Goal: Information Seeking & Learning: Learn about a topic

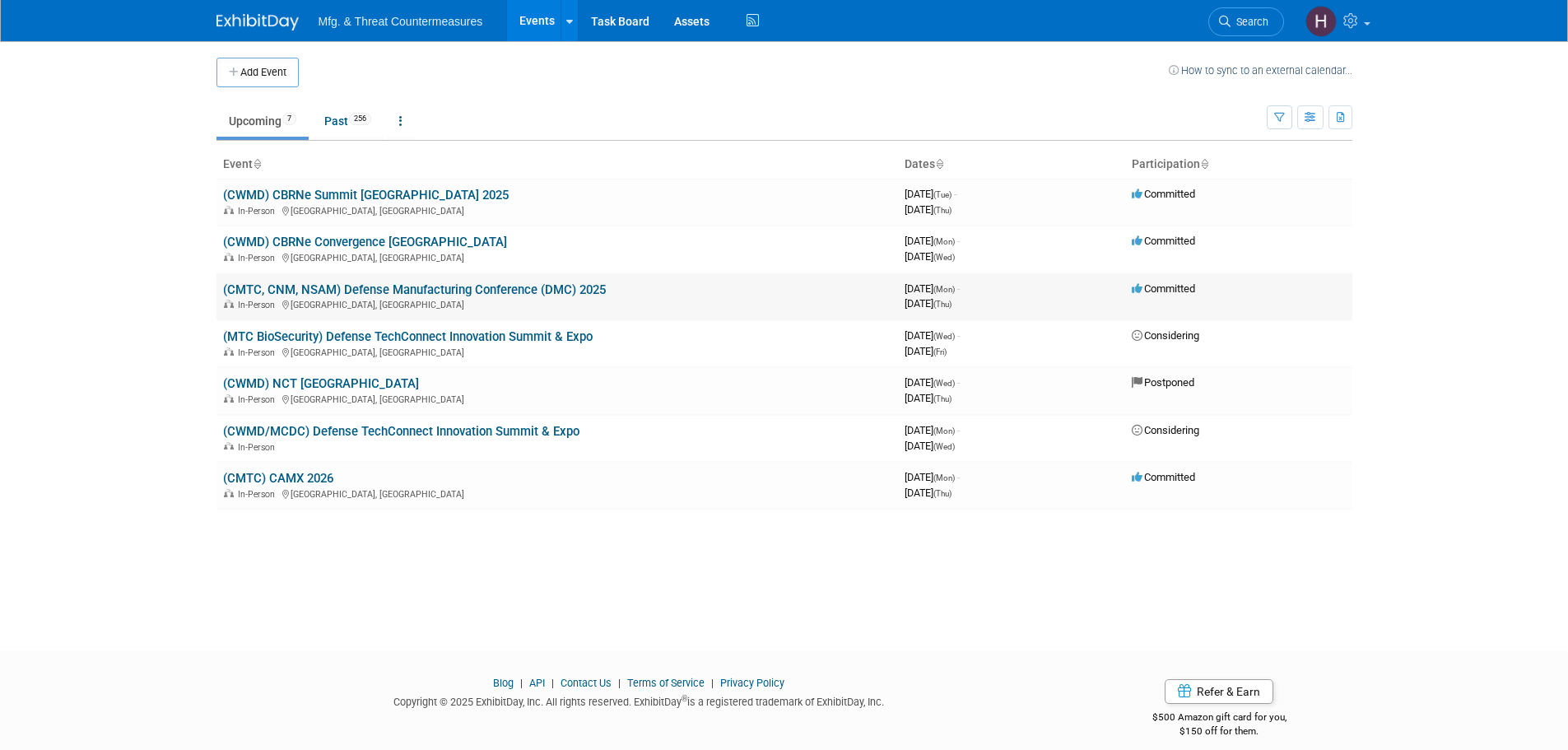
click at [409, 288] on link "(CMTC, CNM, NSAM) Defense Manufacturing Conference (DMC) 2025" at bounding box center [414, 290] width 383 height 14
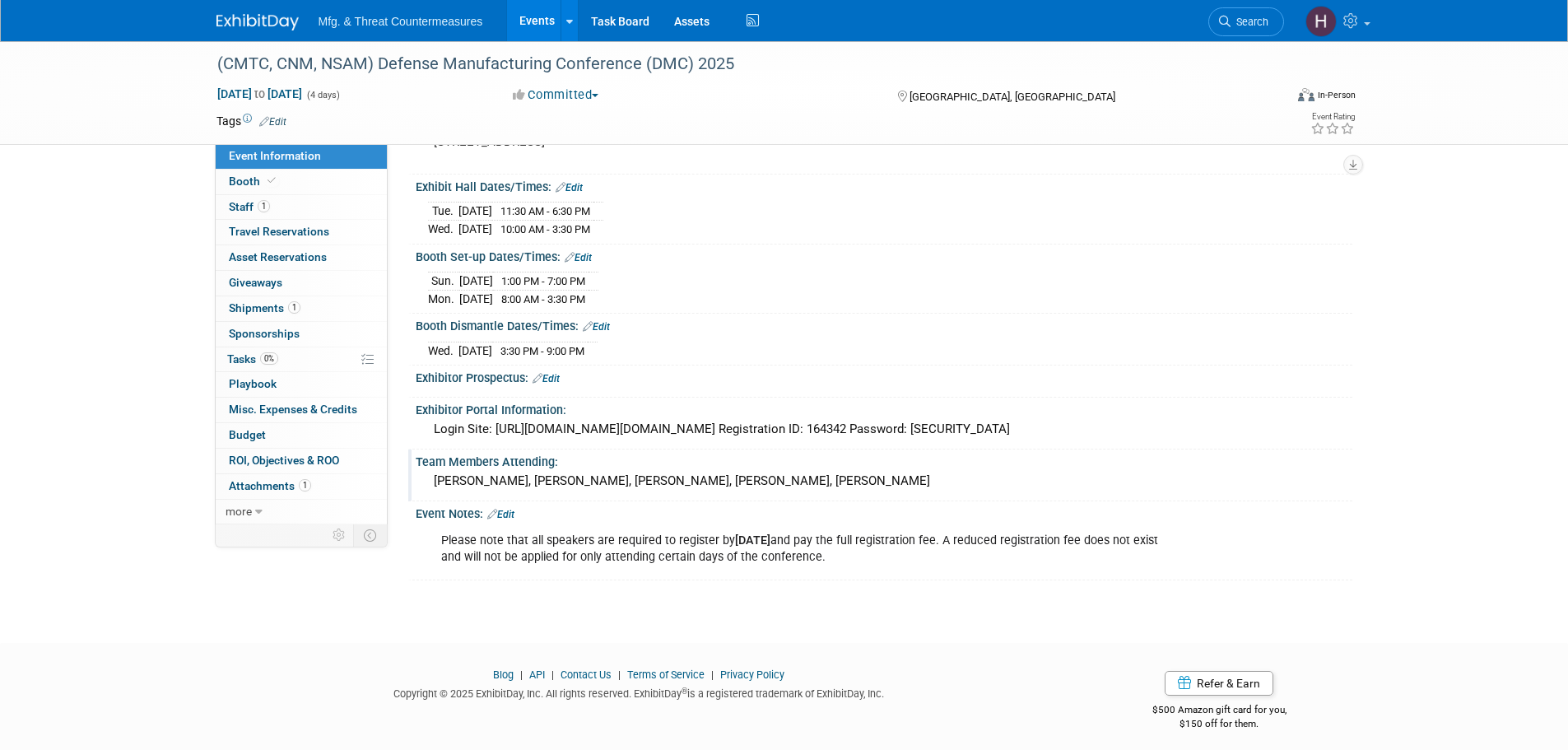
scroll to position [158, 0]
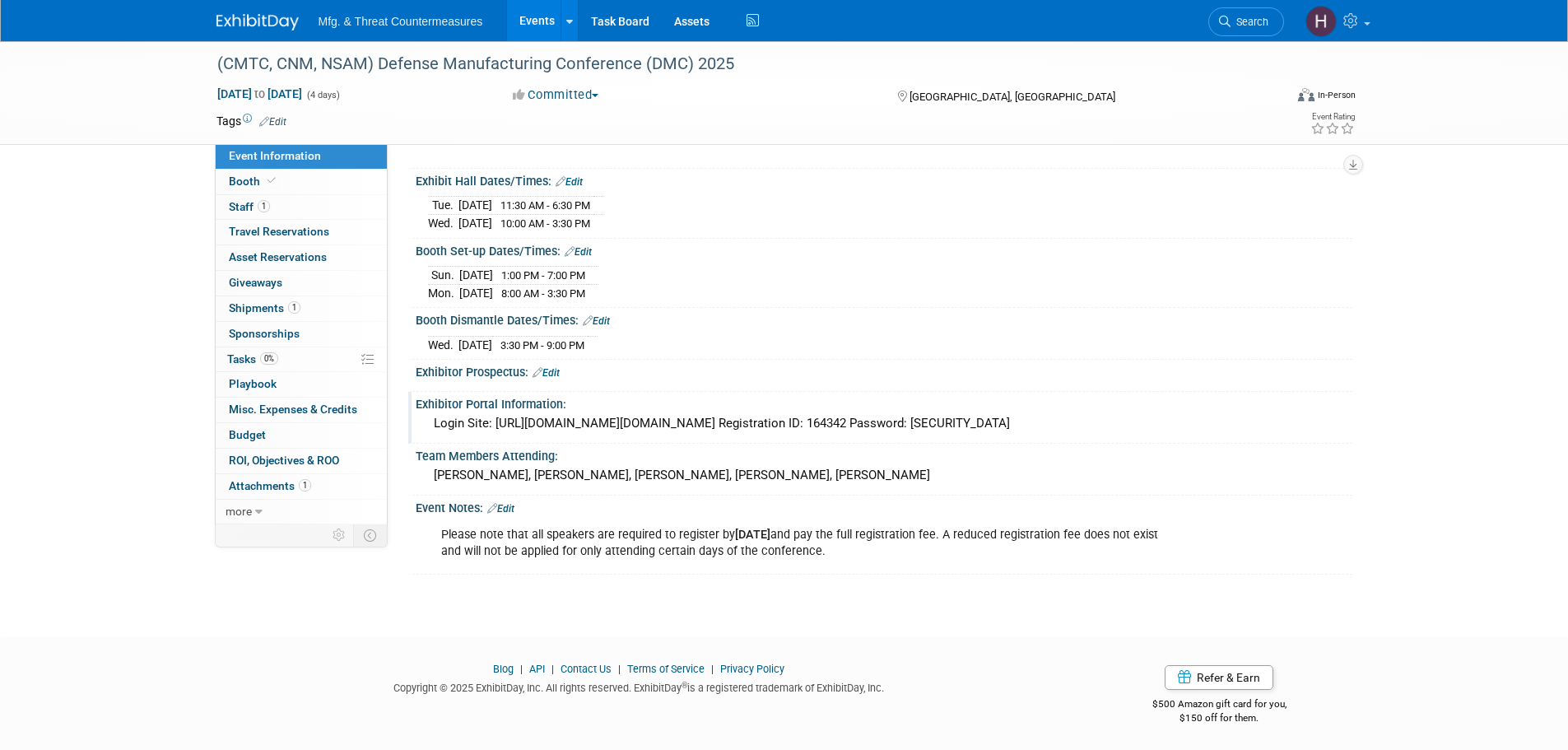
click at [578, 421] on div "Login Site: https://secure.arctos-us.com/login/login.asp?ID=dmc202541128026 Reg…" at bounding box center [884, 423] width 912 height 25
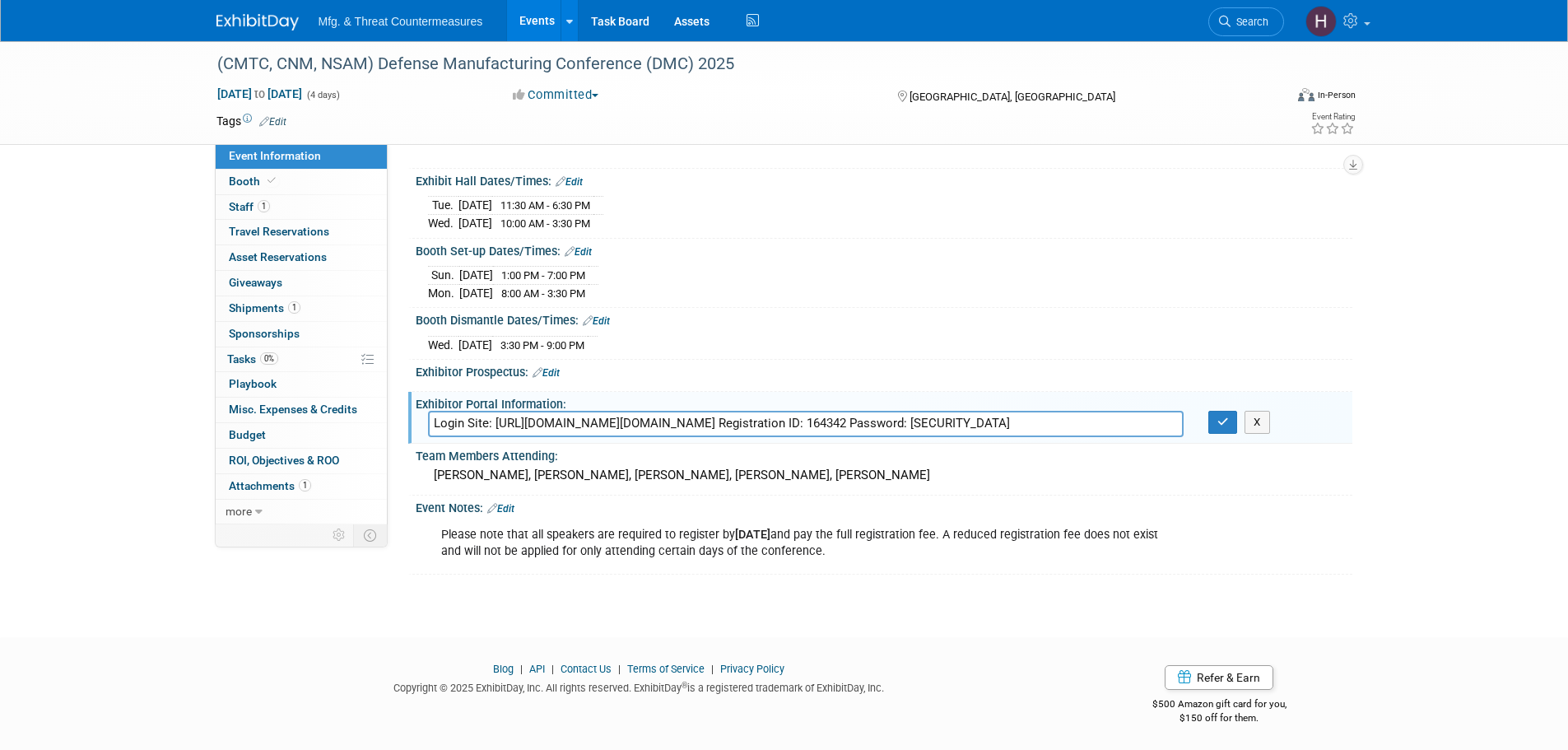
drag, startPoint x: 494, startPoint y: 419, endPoint x: 870, endPoint y: 415, distance: 376.0
click at [870, 415] on input "Login Site: https://secure.arctos-us.com/login/login.asp?ID=dmc202541128026 Reg…" at bounding box center [805, 423] width 756 height 25
click at [522, 17] on link "Events" at bounding box center [537, 21] width 60 height 42
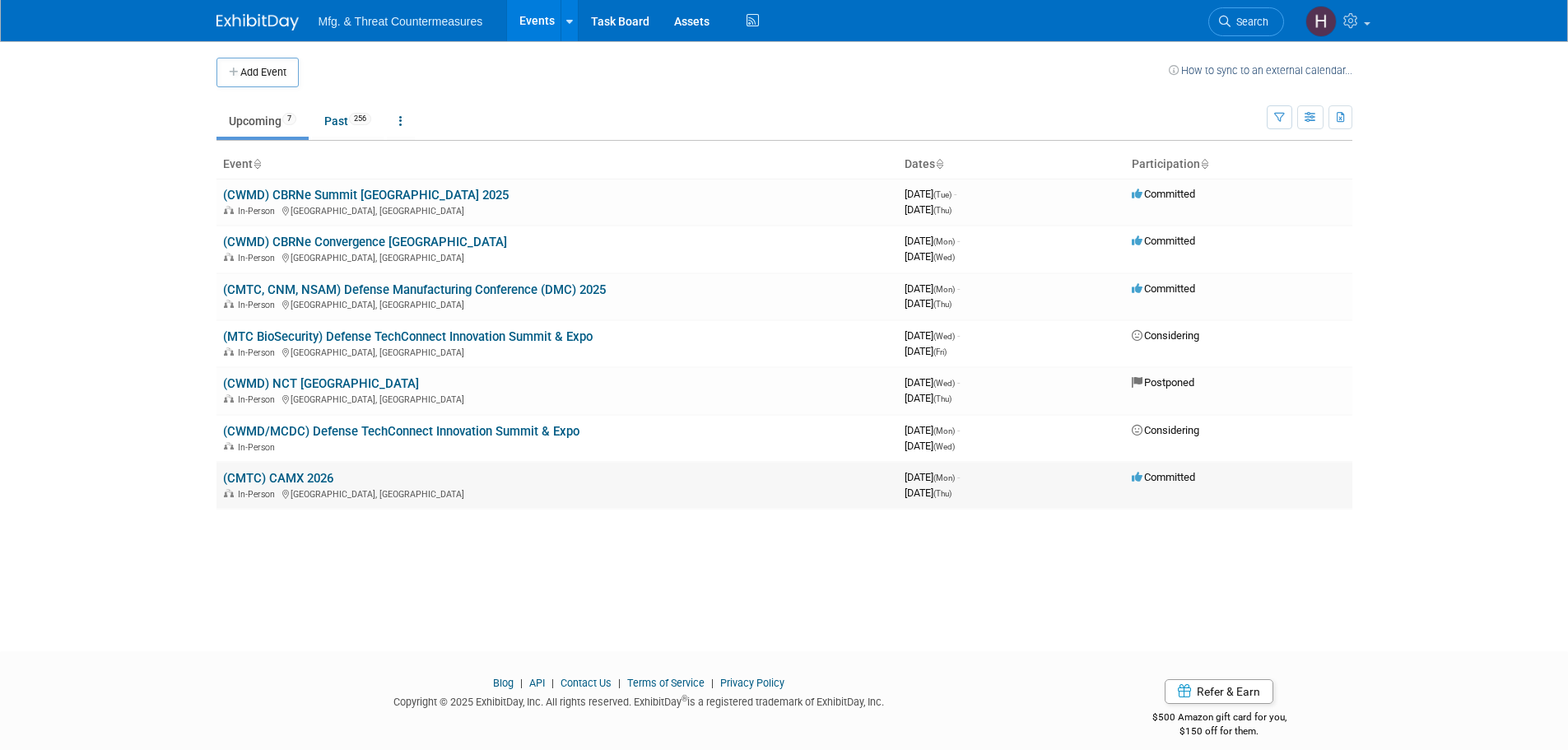
click at [308, 477] on link "(CMTC) CAMX 2026" at bounding box center [278, 478] width 110 height 14
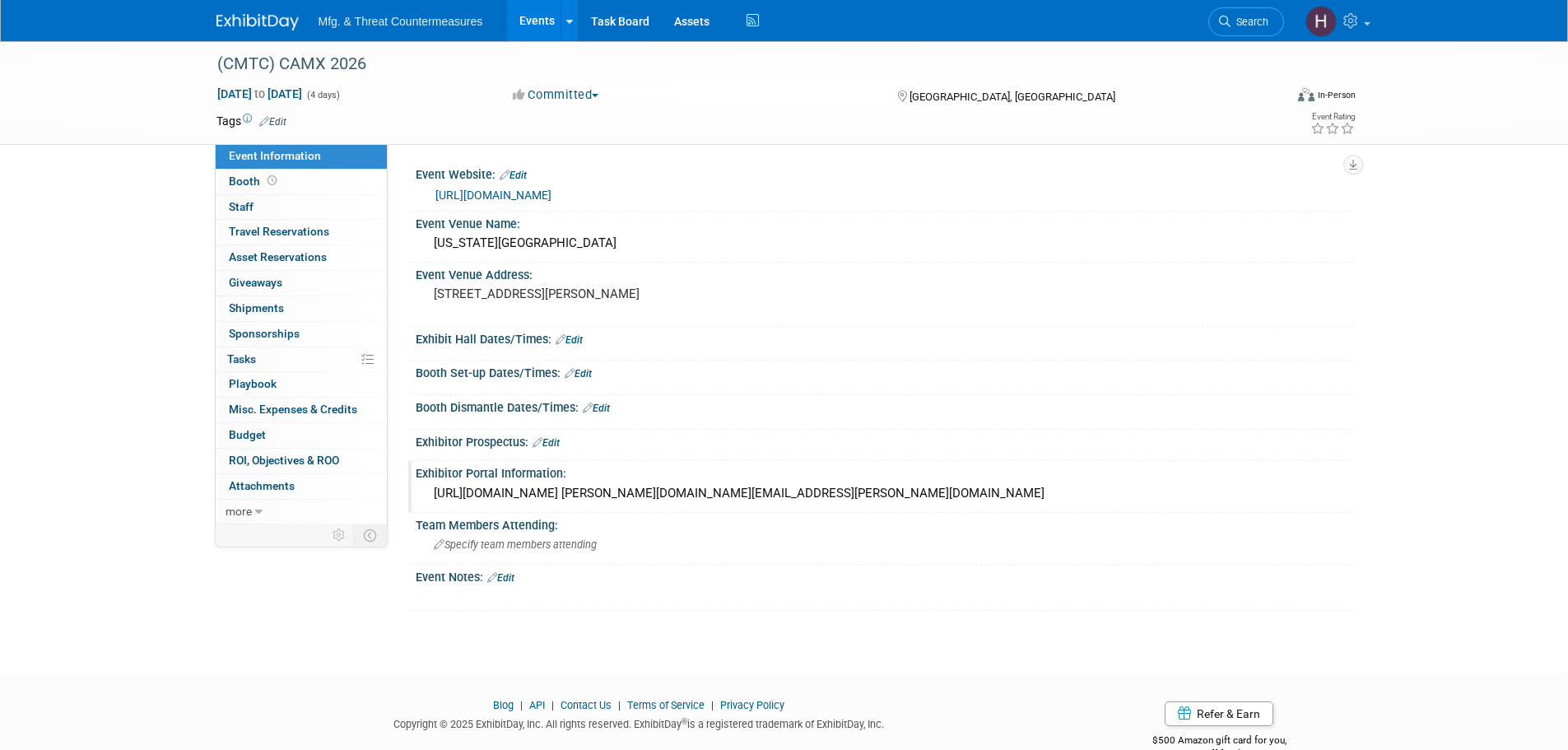
click at [536, 496] on div "https://CAMX2026.exh.mapyourshow.com ryan.frankart@ati.org" at bounding box center [884, 494] width 912 height 25
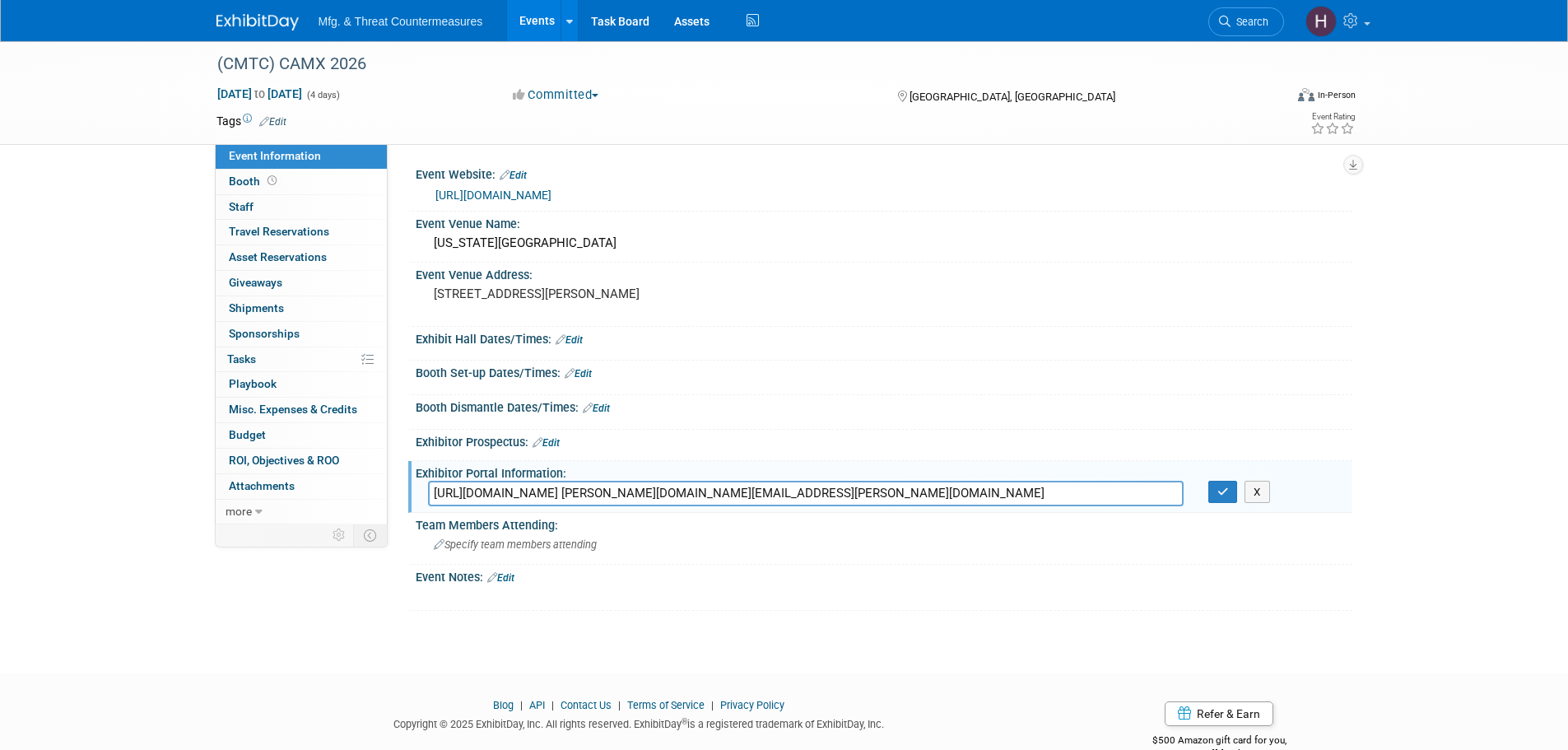
drag, startPoint x: 574, startPoint y: 494, endPoint x: 584, endPoint y: 494, distance: 10.0
click at [584, 494] on input "https://CAMX2026.exh.mapyourshow.com ryan.frankart@ati.org" at bounding box center [805, 494] width 756 height 25
drag, startPoint x: 663, startPoint y: 490, endPoint x: 427, endPoint y: 481, distance: 236.2
click at [428, 481] on div "https://CAMX2026.exh.mapyourshow.com ryan.frankart@ati.org" at bounding box center [805, 494] width 756 height 25
click at [309, 177] on link "Booth" at bounding box center [302, 181] width 172 height 24
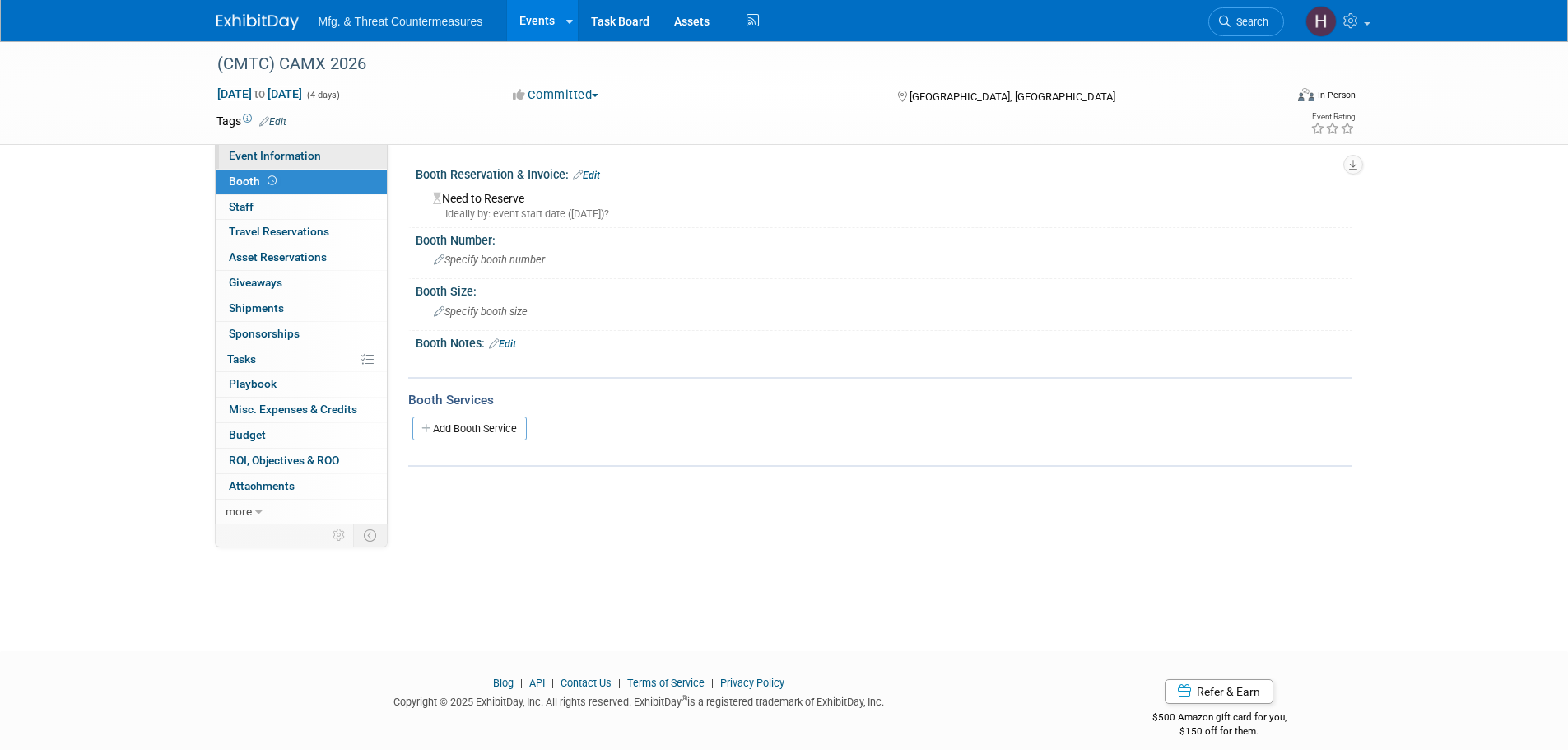
click at [302, 158] on span "Event Information" at bounding box center [274, 155] width 92 height 14
